Goal: Task Accomplishment & Management: Use online tool/utility

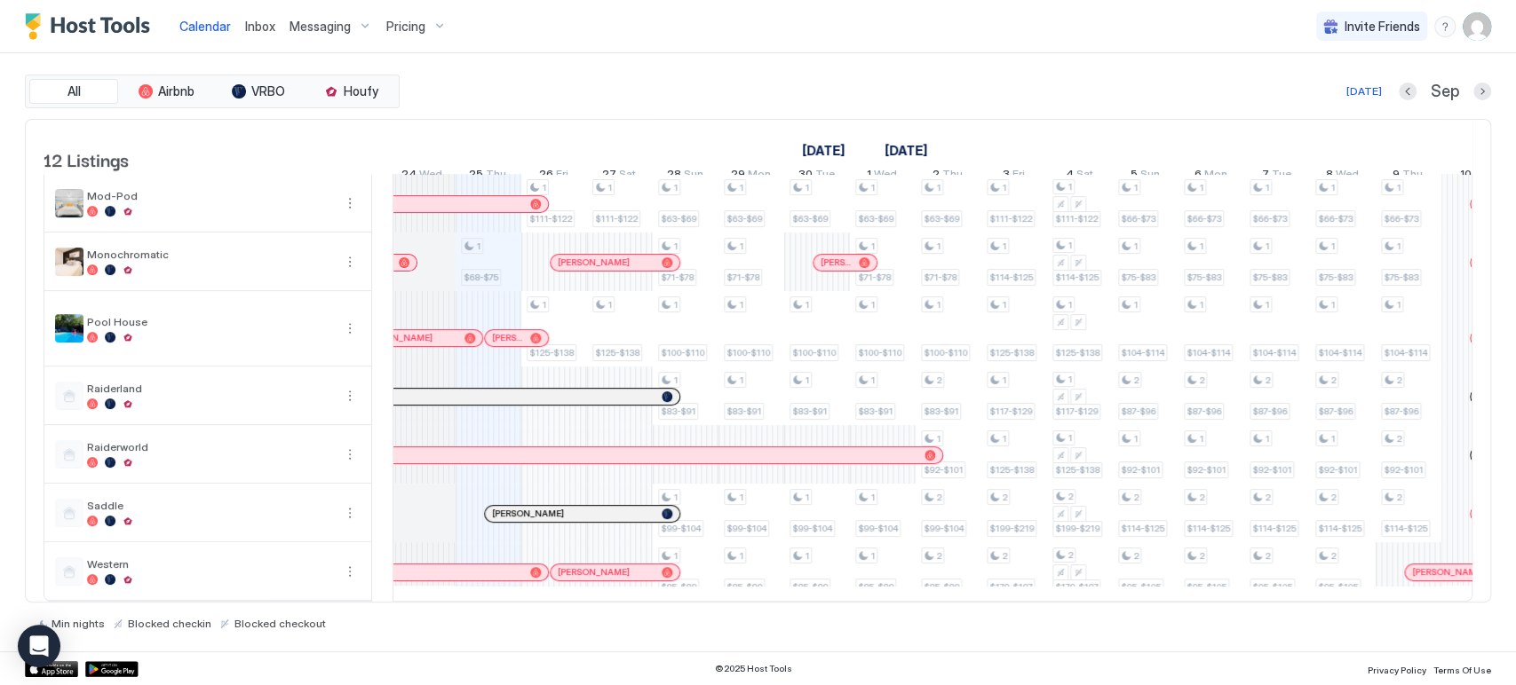
scroll to position [311, 0]
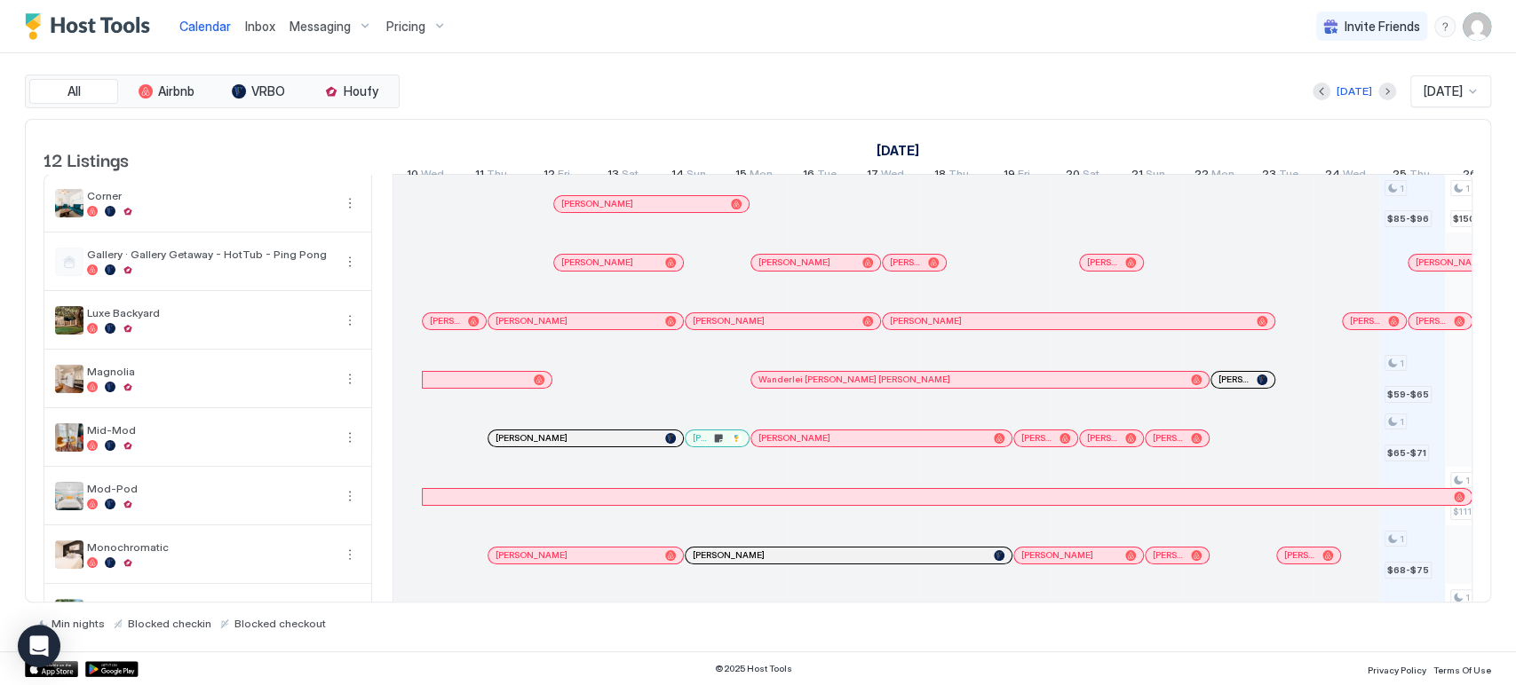
scroll to position [0, 986]
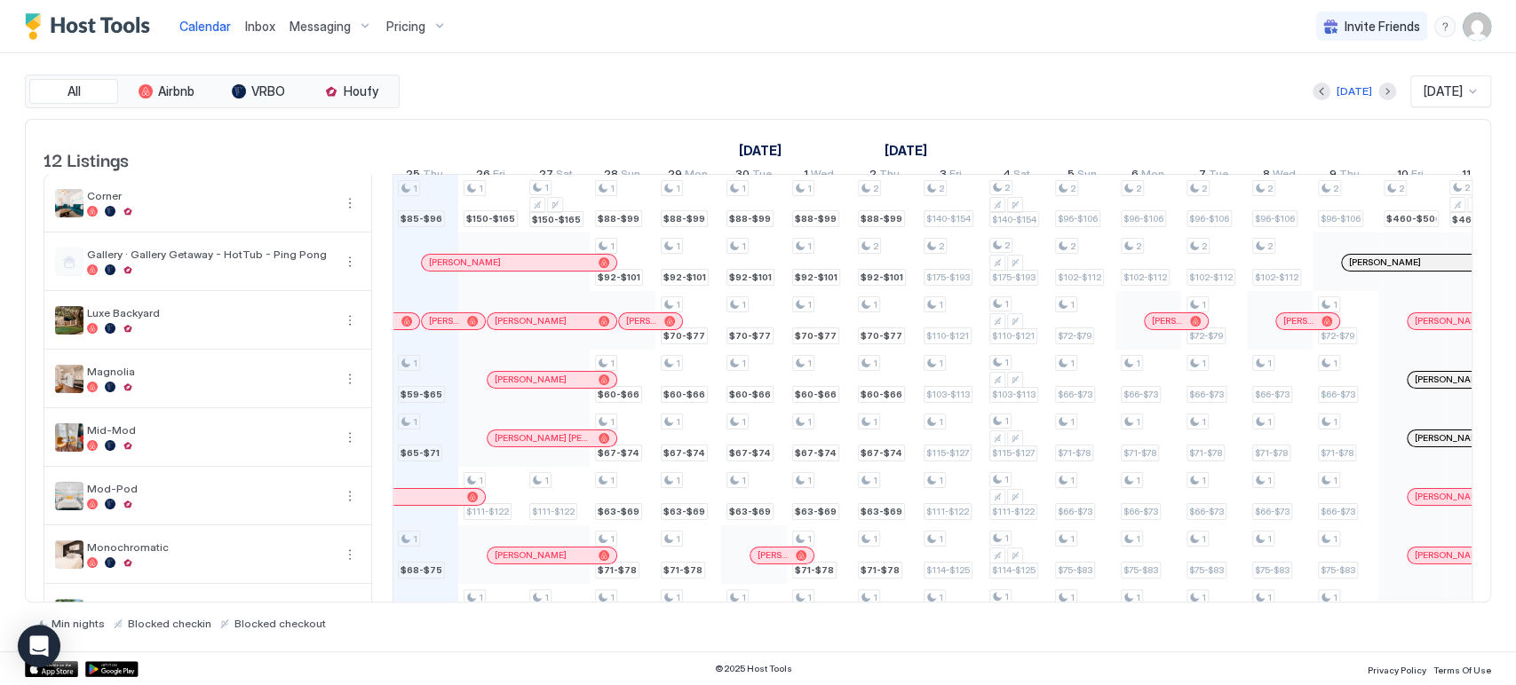
click at [677, 59] on div "All Airbnb VRBO Houfy Today Sep 2025 12 Listings September 2025 October 2025 No…" at bounding box center [758, 352] width 1466 height 598
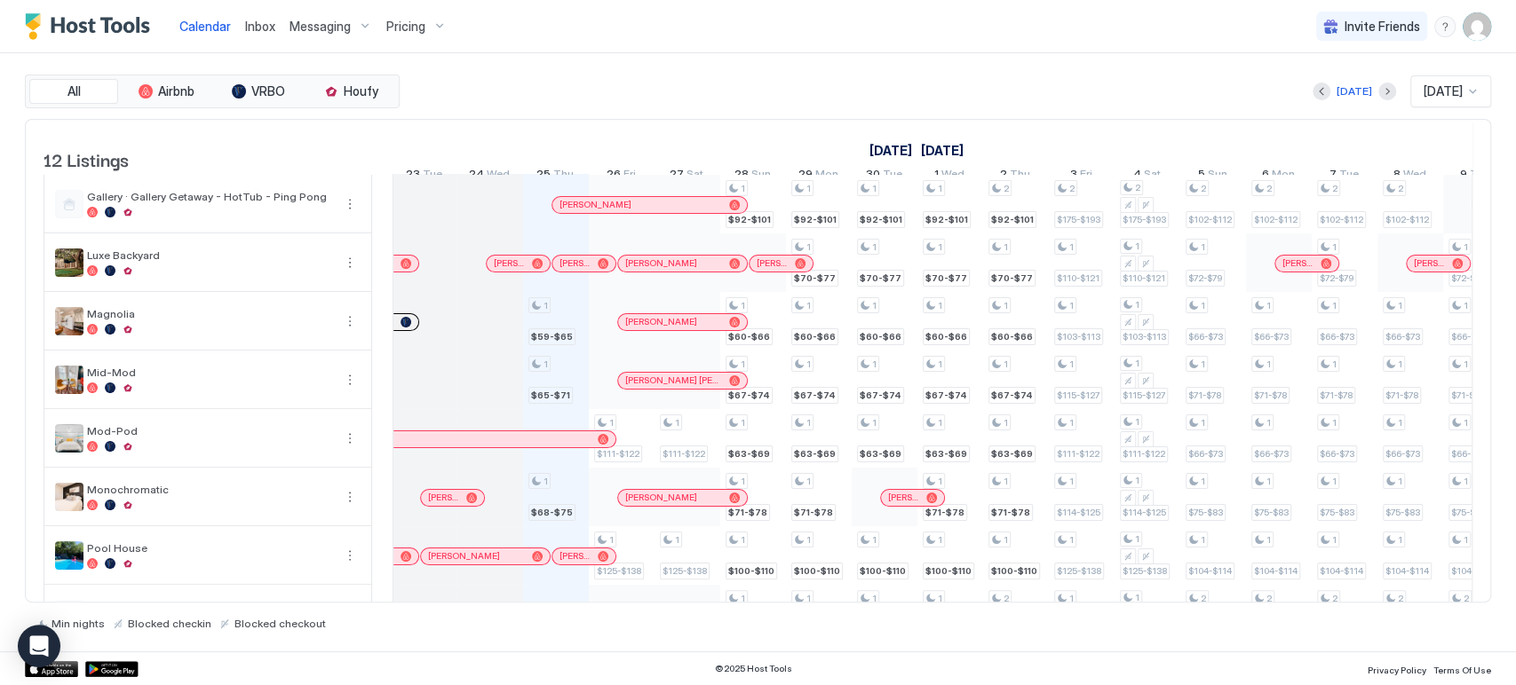
scroll to position [0, 836]
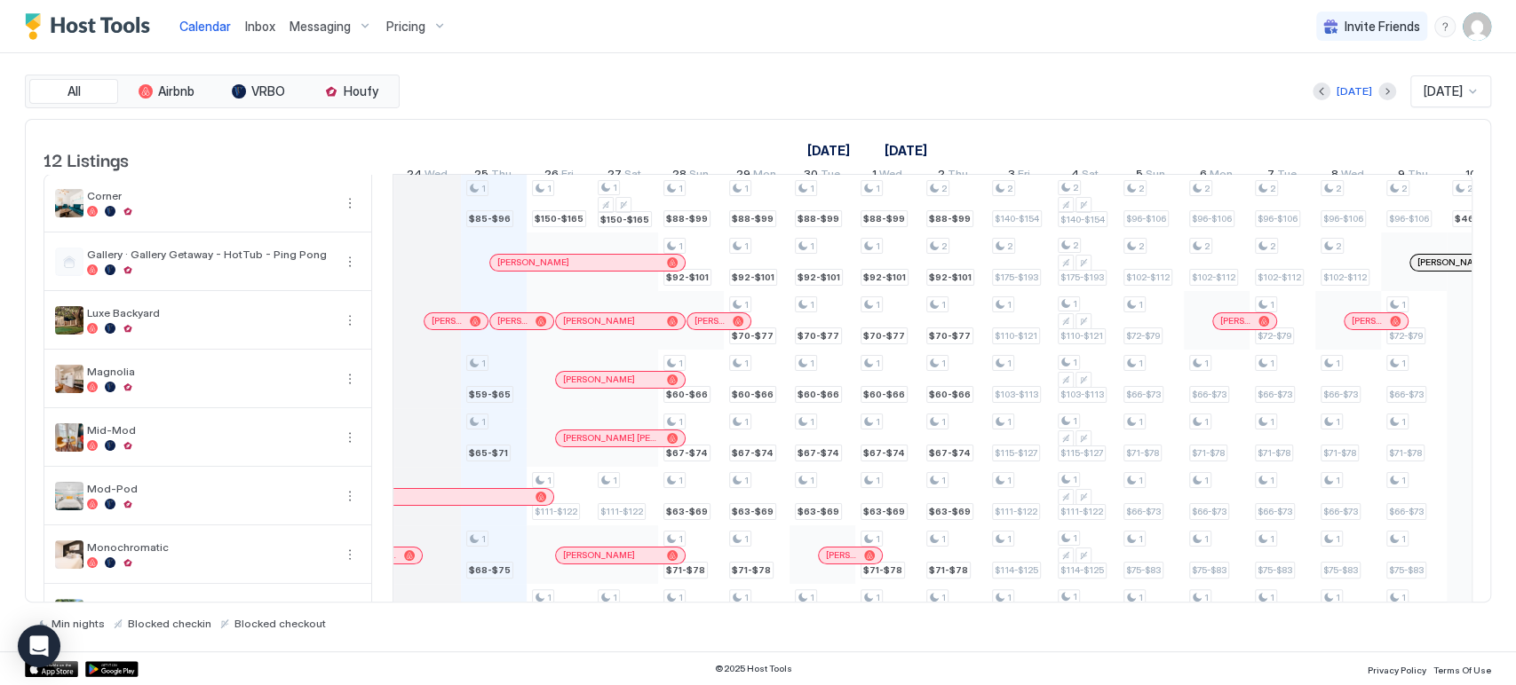
click at [522, 83] on div "Today Sep 2025" at bounding box center [947, 91] width 1088 height 32
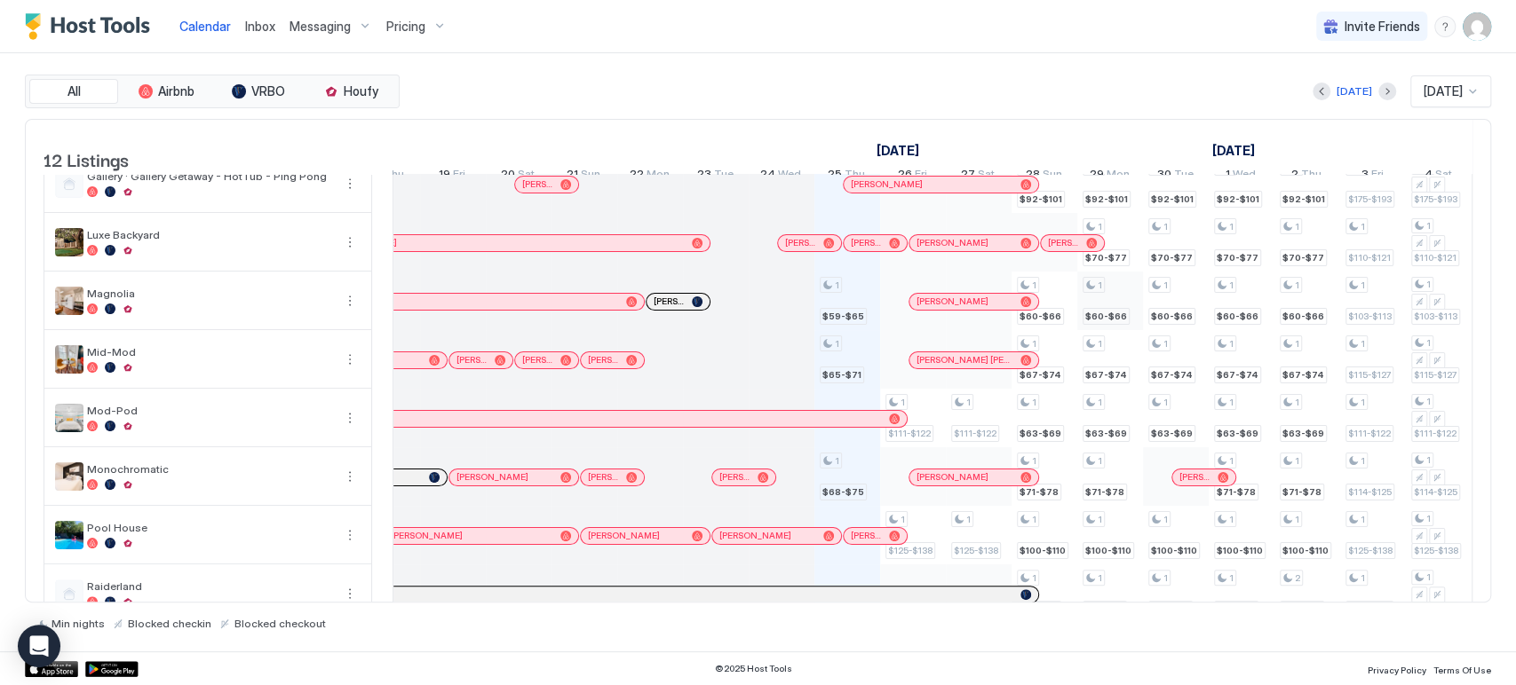
scroll to position [0, 519]
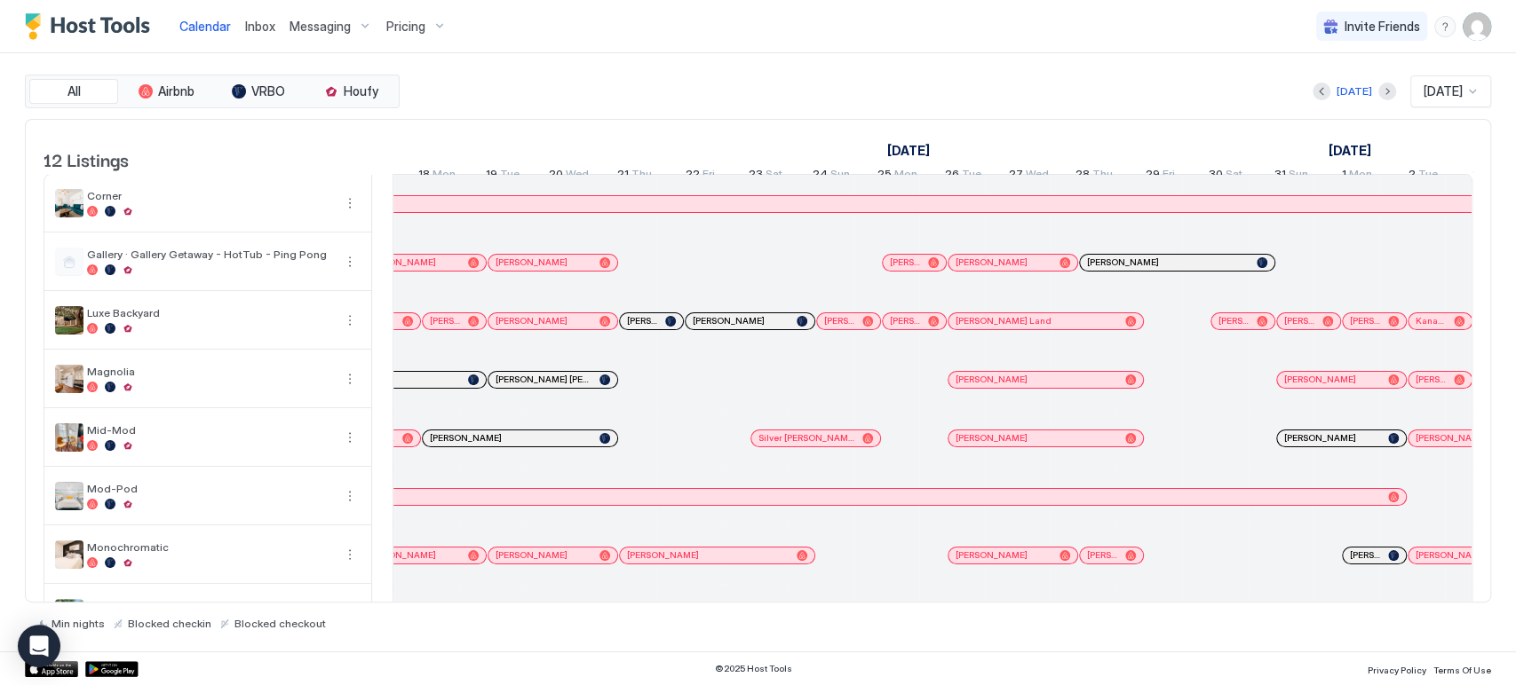
scroll to position [0, 1314]
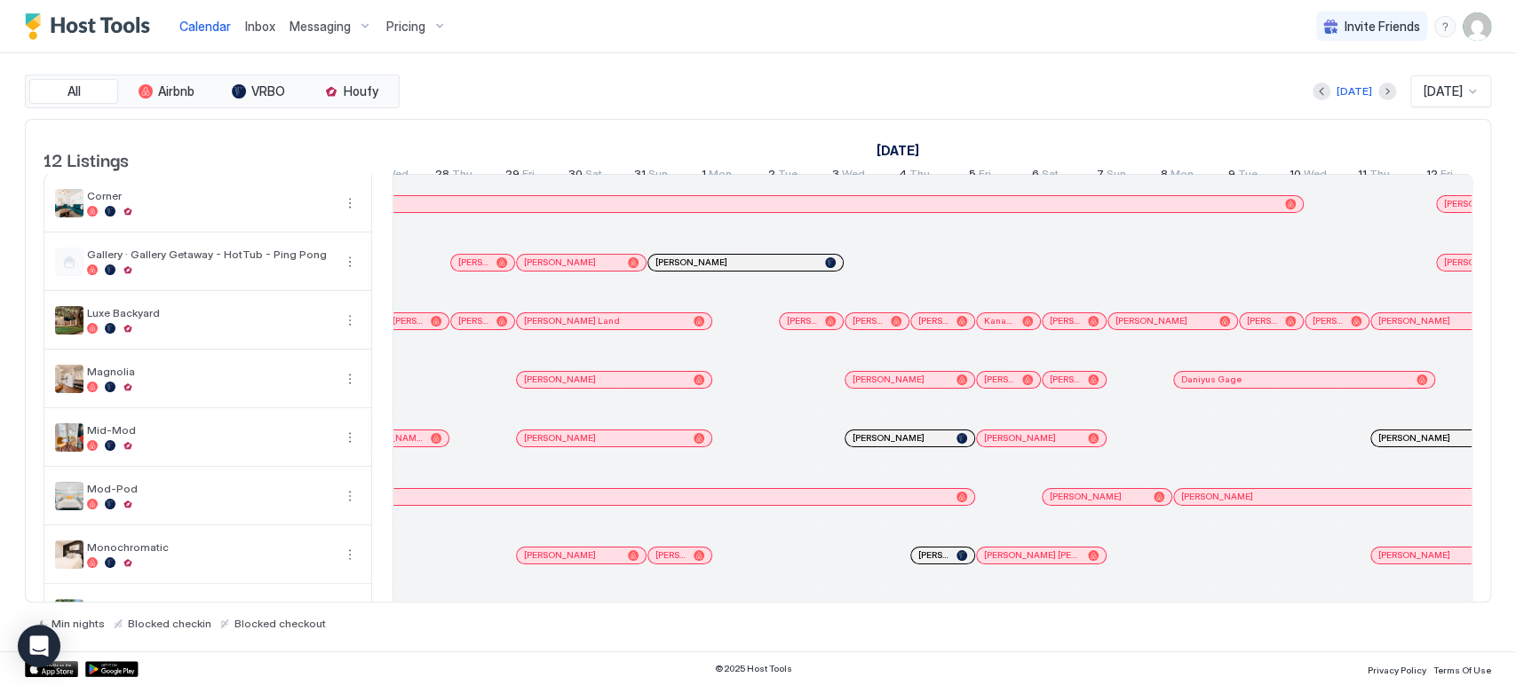
scroll to position [0, 388]
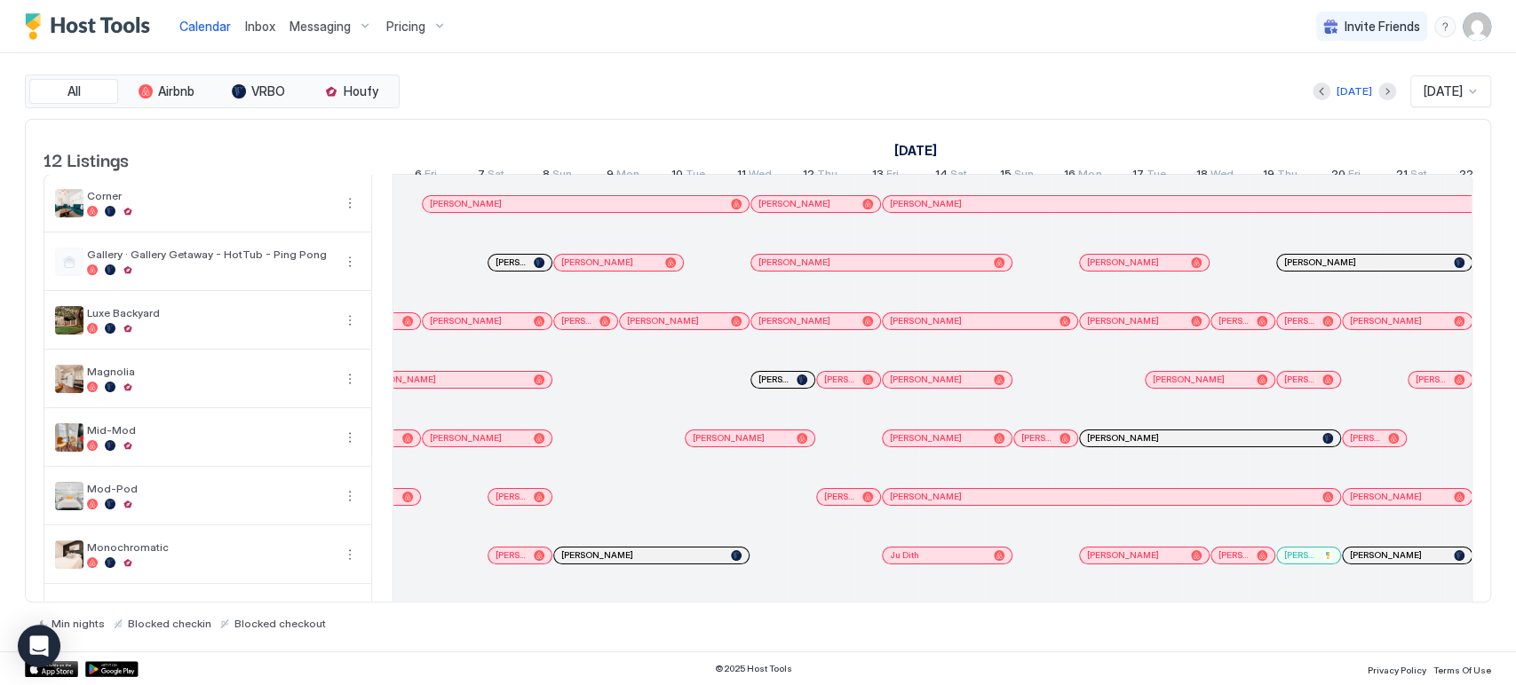
click at [647, 211] on div at bounding box center [650, 204] width 14 height 14
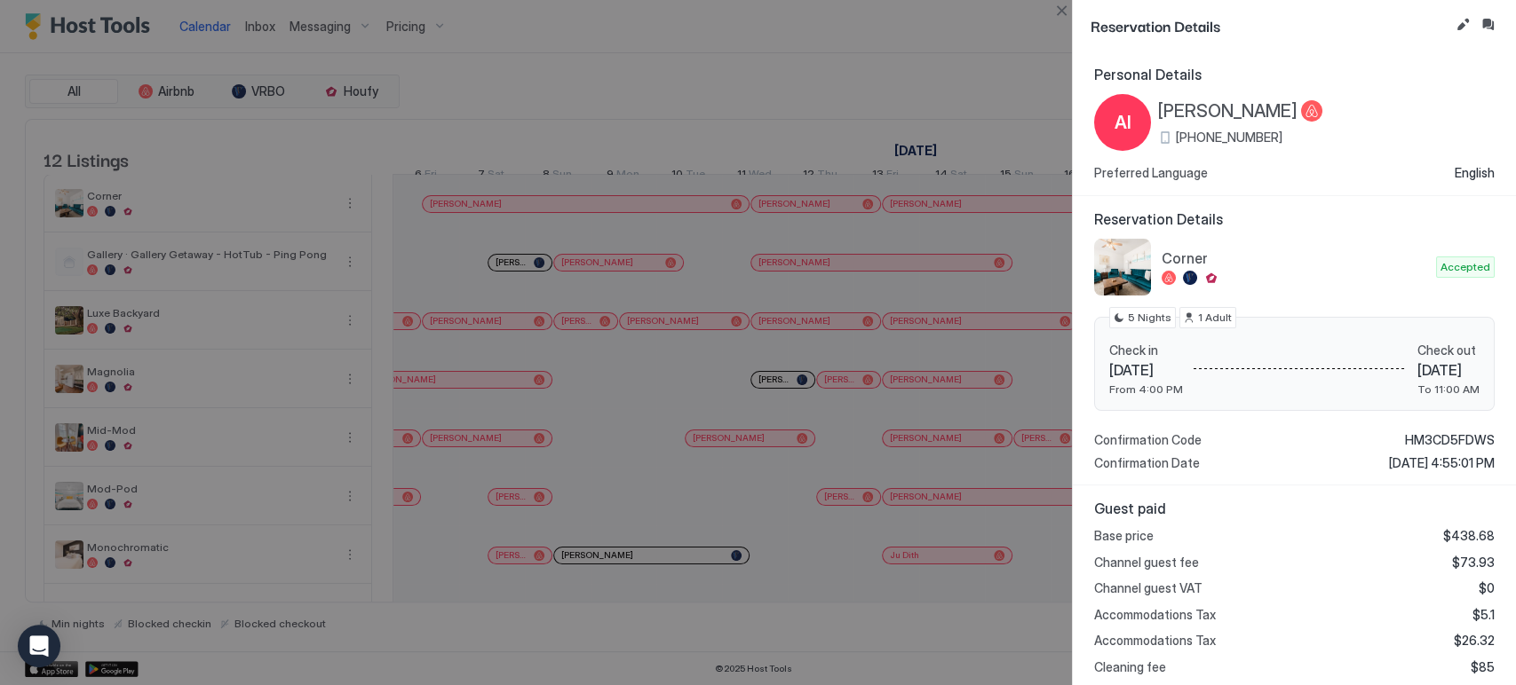
click at [1242, 190] on div "Personal Details AI [PERSON_NAME] [PHONE_NUMBER] Preferred Language English" at bounding box center [1294, 123] width 443 height 145
click at [1143, 203] on div "Reservation Details Corner Accepted Check in [DATE] From 4:00 PM Check out [DAT…" at bounding box center [1294, 341] width 443 height 290
